Goal: Transaction & Acquisition: Purchase product/service

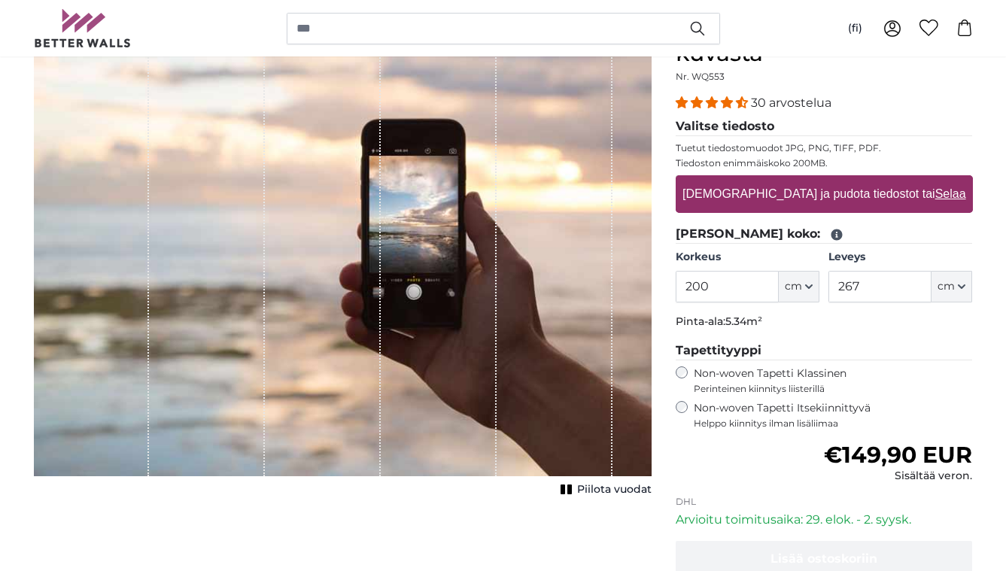
scroll to position [193, 0]
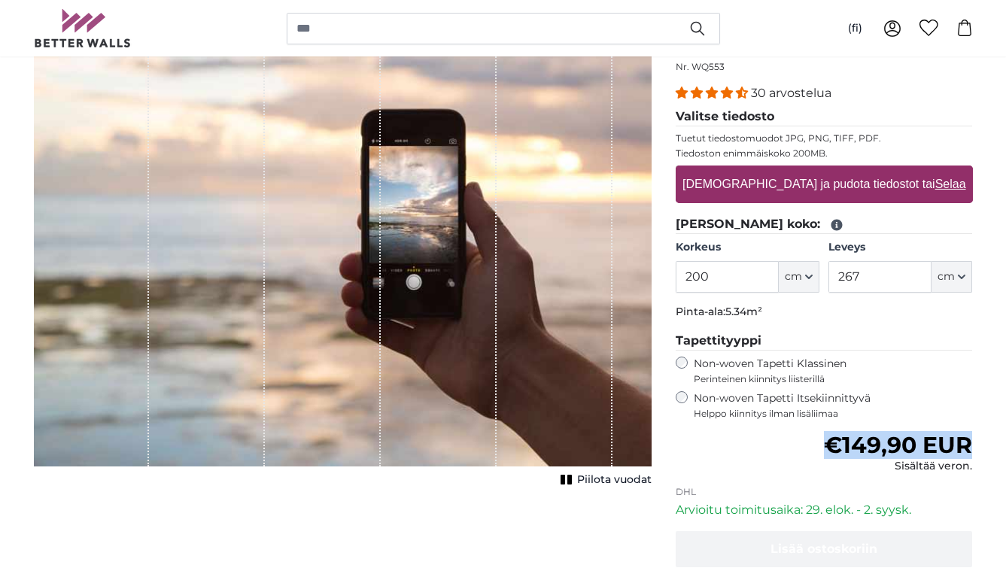
drag, startPoint x: 826, startPoint y: 453, endPoint x: 979, endPoint y: 452, distance: 152.8
click at [979, 452] on div "Valokuvatapetti omasta kuvasta Nr. WQ553 30 arvostelua Valitse tiedosto Tuetut …" at bounding box center [824, 340] width 321 height 675
click at [684, 404] on div "Non-woven Tapetti Itsekiinnittyvä Helppo kiinnitys ilman lisäliimaa" at bounding box center [824, 405] width 297 height 29
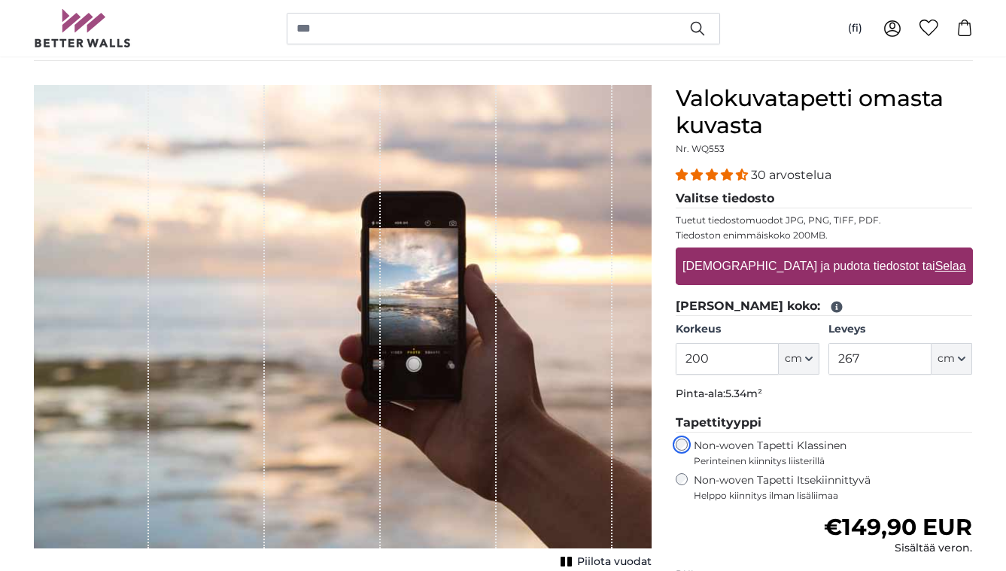
scroll to position [103, 0]
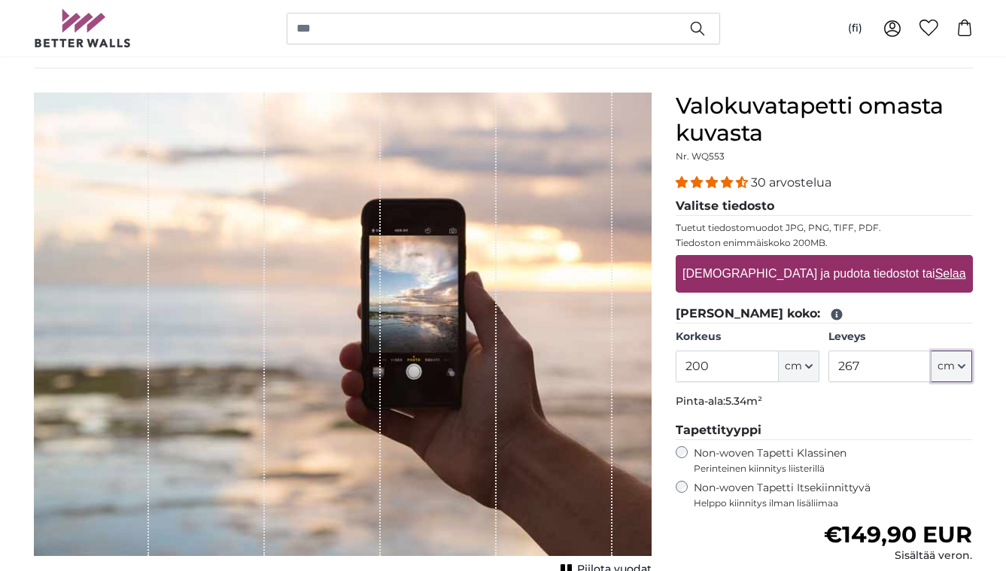
click at [944, 371] on span "cm" at bounding box center [946, 366] width 17 height 15
click at [881, 368] on input "267" at bounding box center [880, 367] width 103 height 32
click at [866, 362] on input "190" at bounding box center [880, 367] width 103 height 32
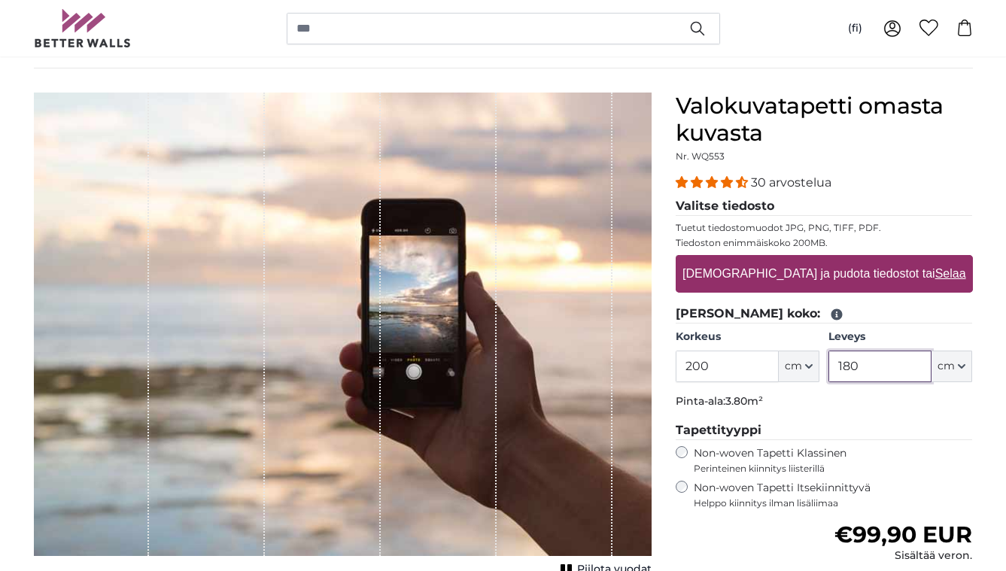
type input "180"
click at [875, 434] on legend "Tapettityyppi" at bounding box center [824, 430] width 297 height 19
click at [755, 368] on input "200" at bounding box center [727, 367] width 103 height 32
type input "220"
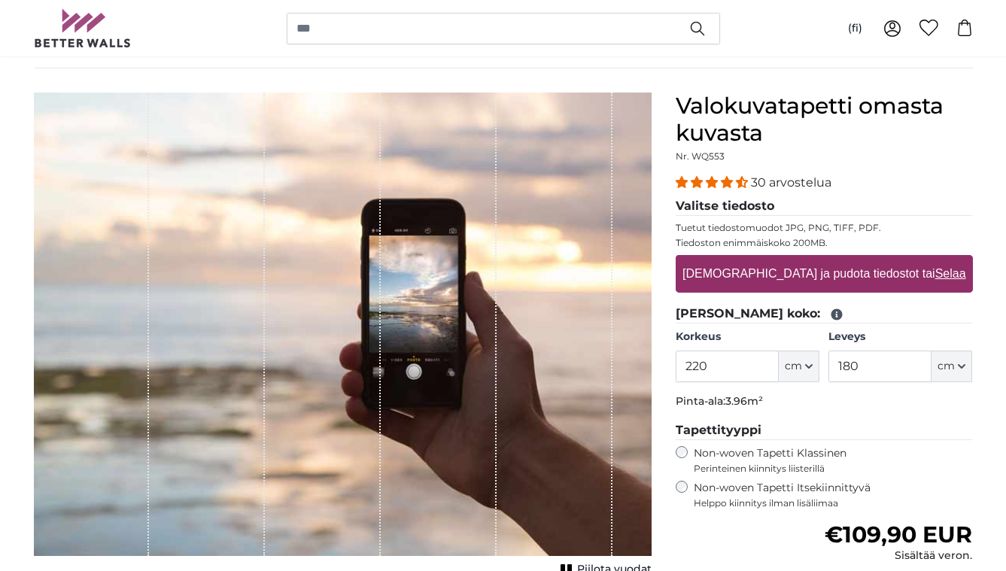
click at [883, 407] on p "Pinta-ala: 3.96m²" at bounding box center [824, 401] width 297 height 15
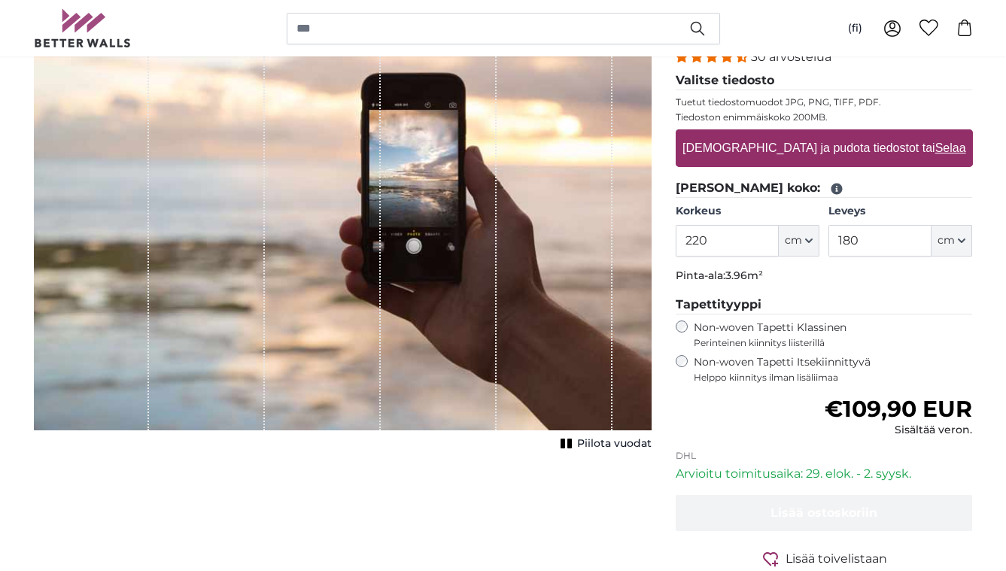
scroll to position [230, 0]
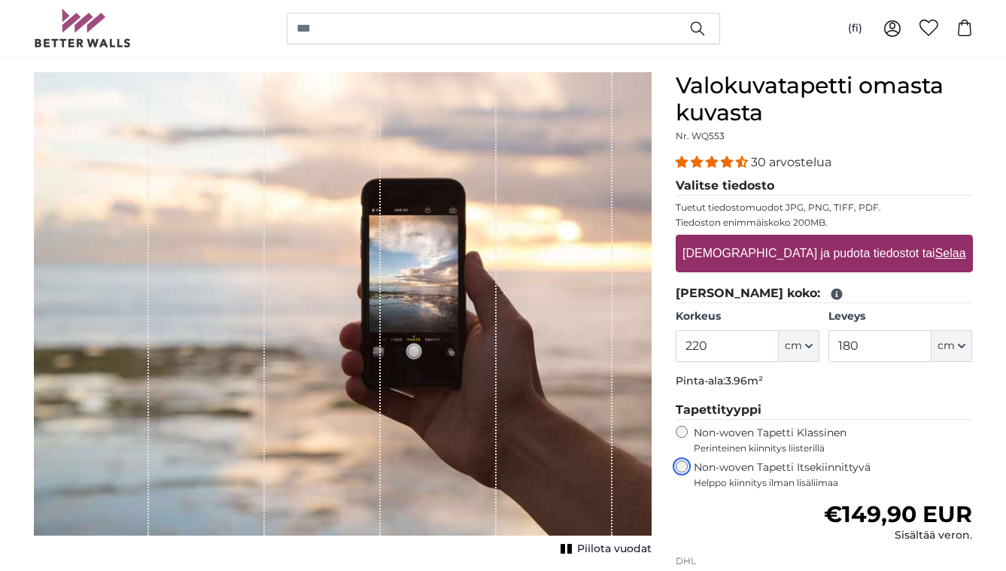
scroll to position [123, 0]
